Goal: Information Seeking & Learning: Learn about a topic

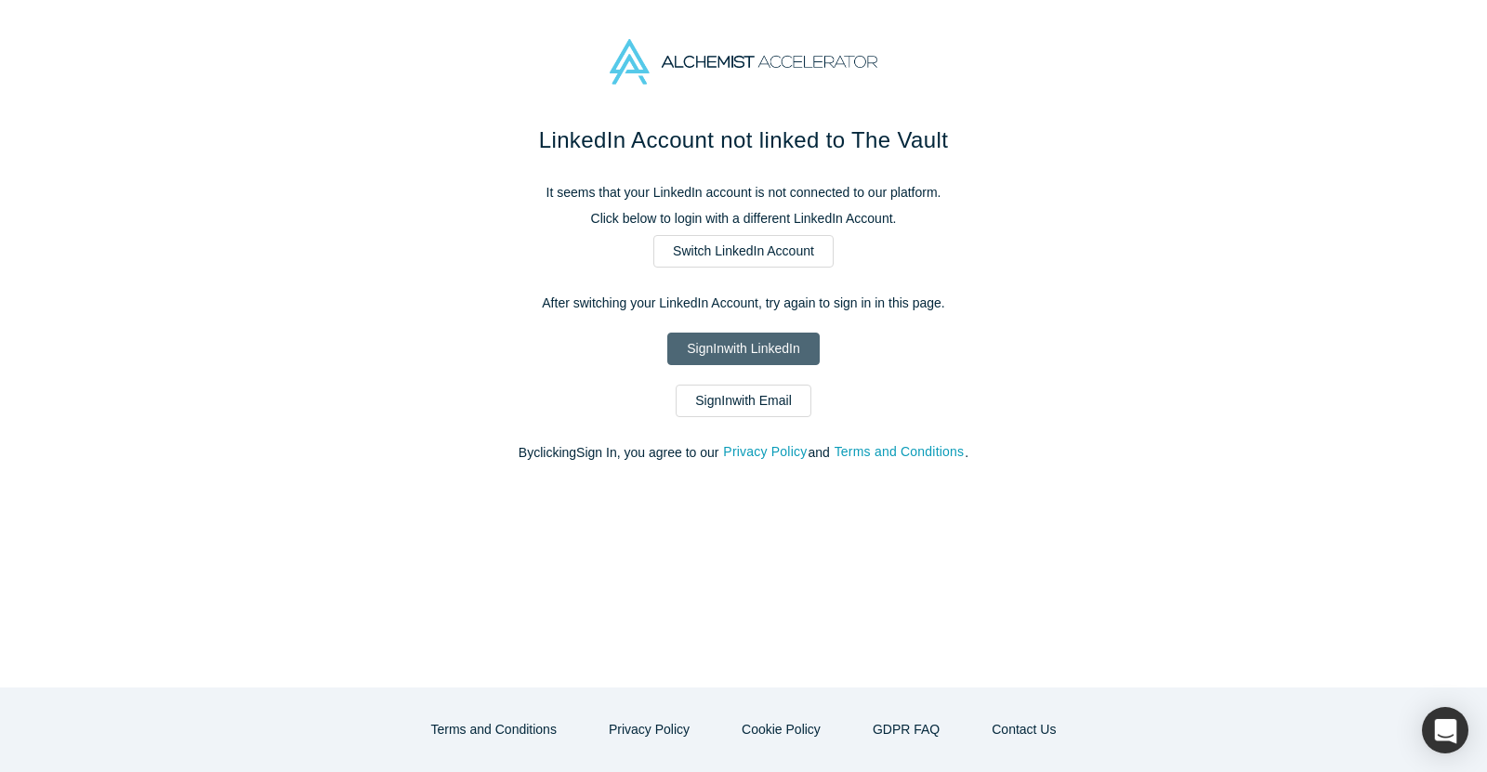
click at [767, 354] on link "Sign In with LinkedIn" at bounding box center [742, 349] width 151 height 33
